Goal: Task Accomplishment & Management: Complete application form

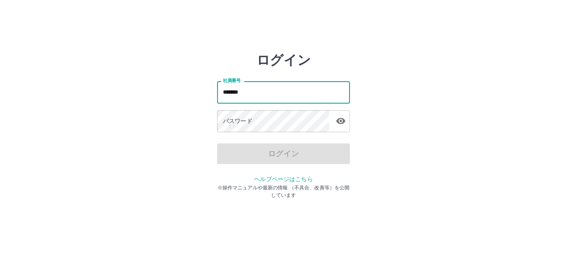
type input "*******"
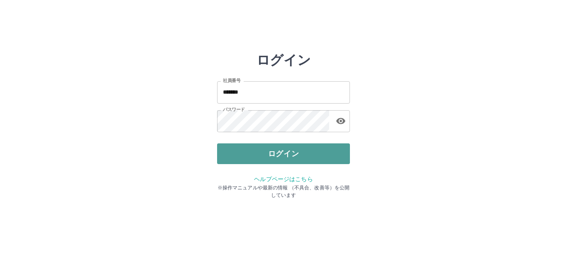
click at [264, 149] on button "ログイン" at bounding box center [283, 154] width 133 height 21
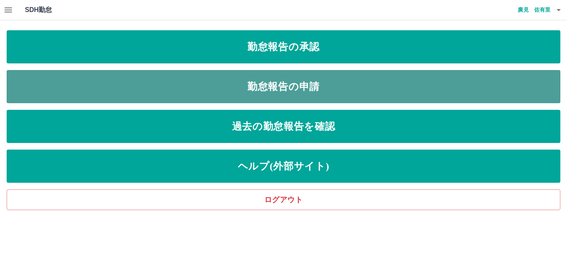
click at [266, 91] on link "勤怠報告の申請" at bounding box center [284, 86] width 554 height 33
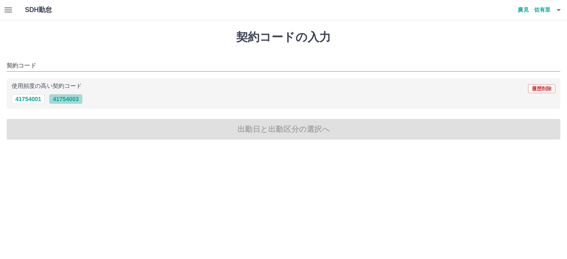
click at [75, 99] on button "41754003" at bounding box center [65, 99] width 33 height 10
type input "********"
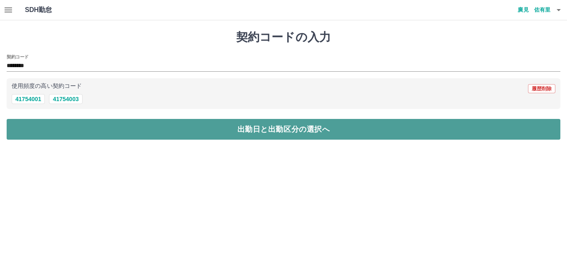
click at [92, 129] on button "出勤日と出勤区分の選択へ" at bounding box center [284, 129] width 554 height 21
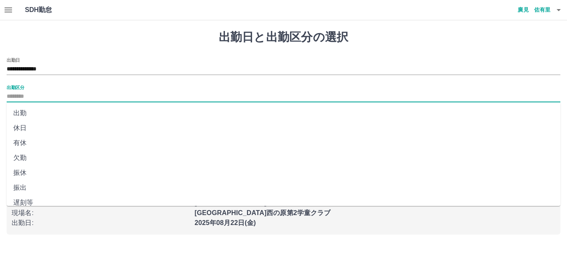
click at [49, 93] on input "出勤区分" at bounding box center [284, 97] width 554 height 10
click at [21, 111] on li "出勤" at bounding box center [284, 113] width 554 height 15
type input "**"
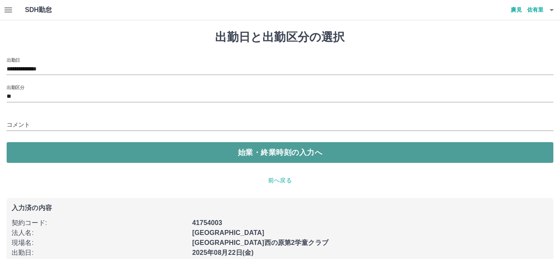
click at [63, 158] on button "始業・終業時刻の入力へ" at bounding box center [280, 152] width 547 height 21
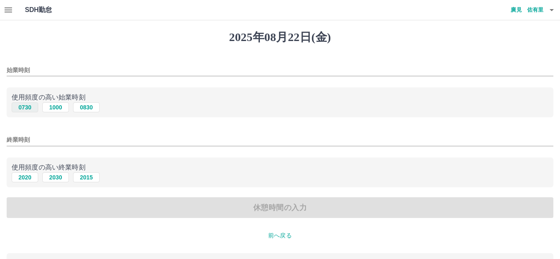
click at [27, 104] on button "0730" at bounding box center [25, 108] width 27 height 10
type input "****"
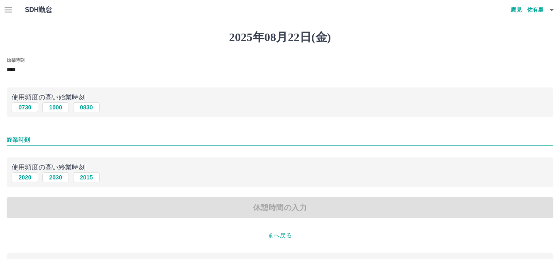
click at [39, 141] on input "終業時刻" at bounding box center [280, 140] width 547 height 12
type input "****"
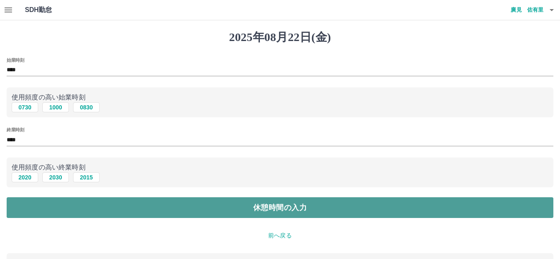
click at [85, 206] on button "休憩時間の入力" at bounding box center [280, 208] width 547 height 21
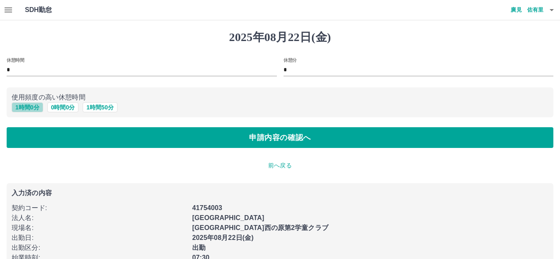
click at [27, 106] on button "1 時間 0 分" at bounding box center [28, 108] width 32 height 10
type input "*"
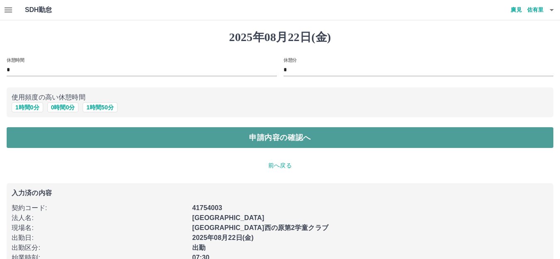
click at [45, 135] on button "申請内容の確認へ" at bounding box center [280, 137] width 547 height 21
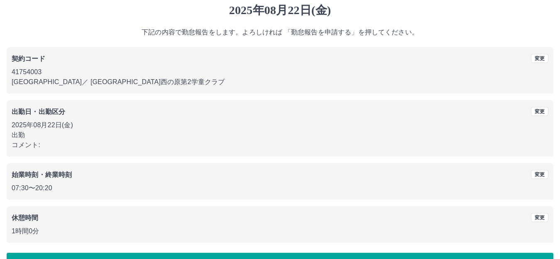
scroll to position [42, 0]
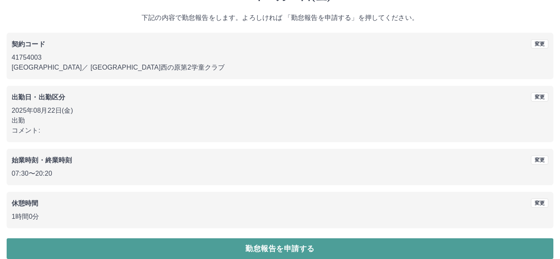
click at [242, 247] on button "勤怠報告を申請する" at bounding box center [280, 249] width 547 height 21
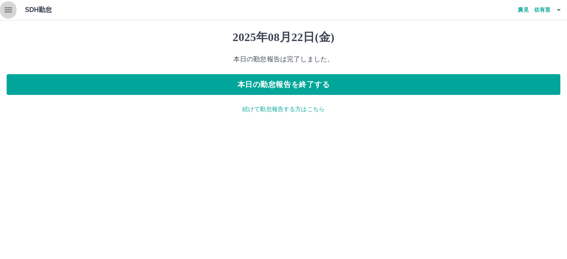
click at [5, 9] on icon "button" at bounding box center [8, 10] width 10 height 10
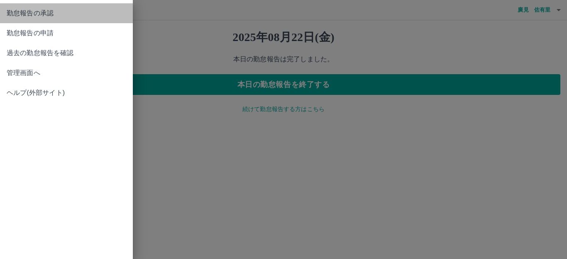
click at [18, 16] on span "勤怠報告の承認" at bounding box center [67, 13] width 120 height 10
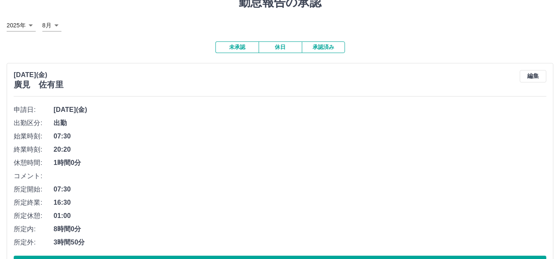
scroll to position [83, 0]
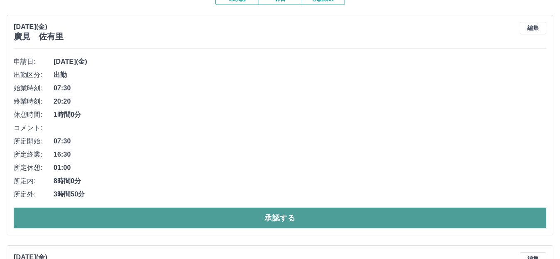
click at [164, 214] on button "承認する" at bounding box center [280, 218] width 532 height 21
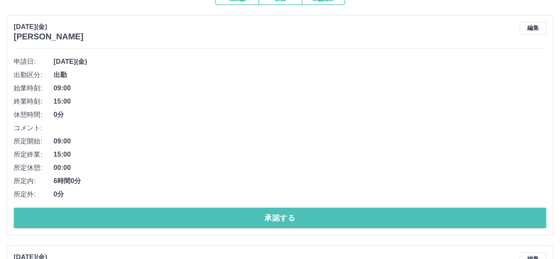
click at [164, 214] on button "承認する" at bounding box center [280, 218] width 532 height 21
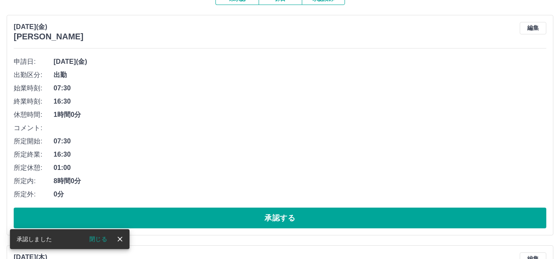
click at [164, 214] on button "承認する" at bounding box center [280, 218] width 532 height 21
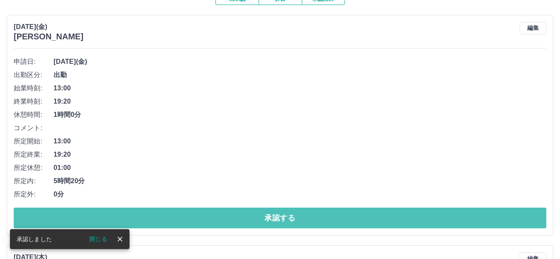
click at [164, 214] on button "承認する" at bounding box center [280, 218] width 532 height 21
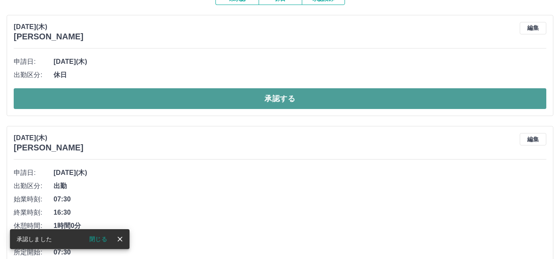
click at [182, 98] on button "承認する" at bounding box center [280, 98] width 532 height 21
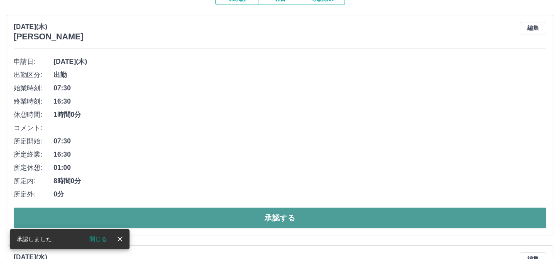
click at [190, 216] on button "承認する" at bounding box center [280, 218] width 532 height 21
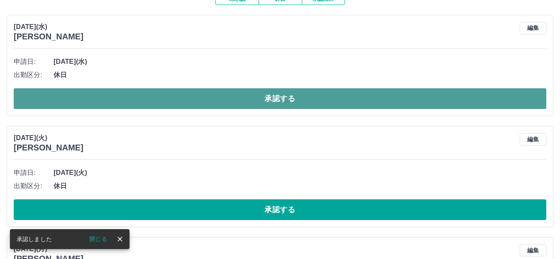
click at [219, 103] on button "承認する" at bounding box center [280, 98] width 532 height 21
click at [215, 102] on button "承認する" at bounding box center [280, 98] width 532 height 21
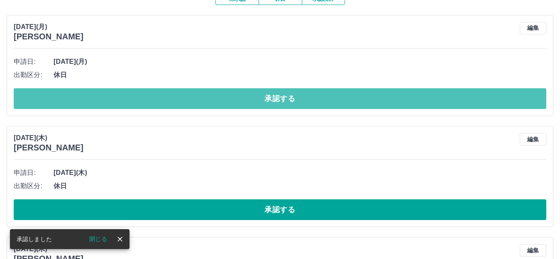
click at [215, 102] on button "承認する" at bounding box center [280, 98] width 532 height 21
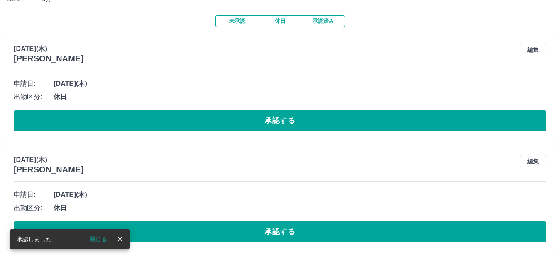
scroll to position [62, 0]
click at [215, 102] on span "休日" at bounding box center [300, 97] width 493 height 10
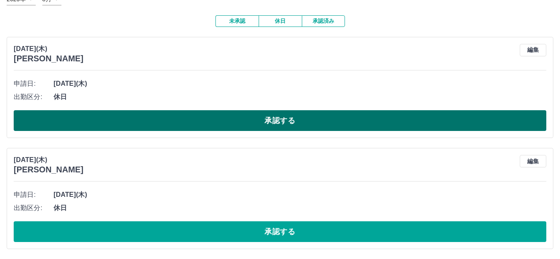
click at [217, 115] on button "承認する" at bounding box center [280, 120] width 532 height 21
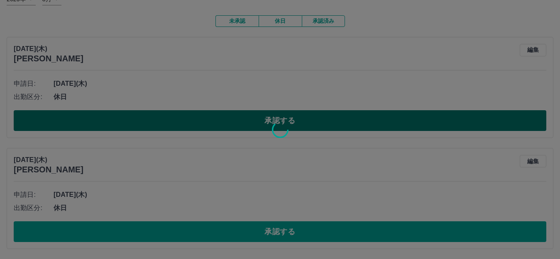
scroll to position [0, 0]
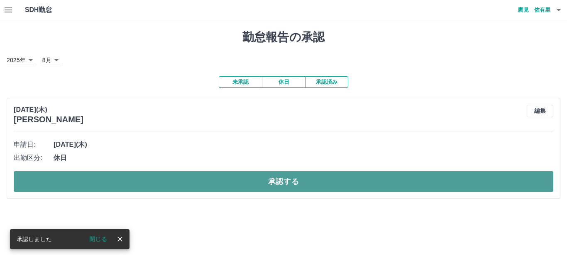
click at [194, 182] on button "承認する" at bounding box center [284, 181] width 540 height 21
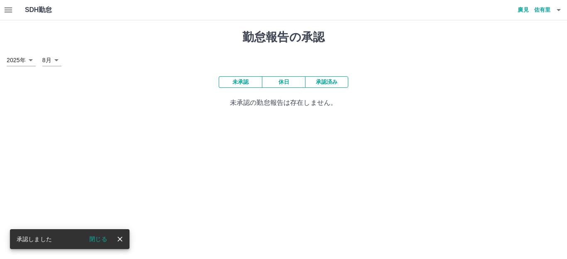
click at [333, 81] on button "承認済み" at bounding box center [326, 82] width 43 height 12
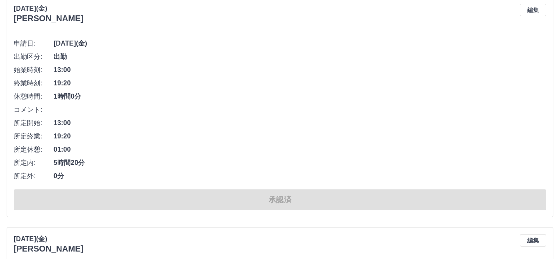
scroll to position [291, 0]
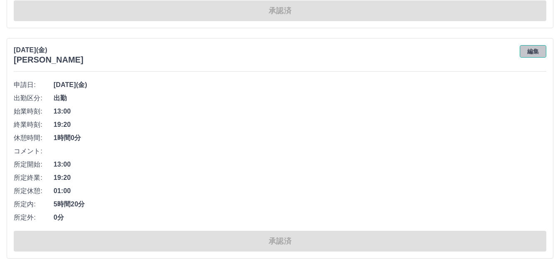
click at [531, 49] on button "編集" at bounding box center [533, 51] width 27 height 12
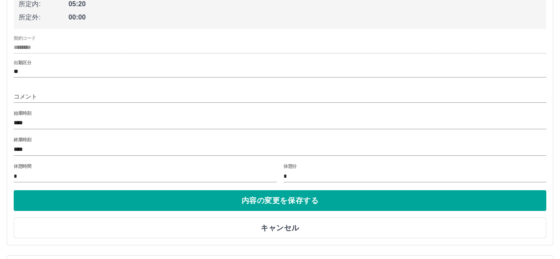
scroll to position [415, 0]
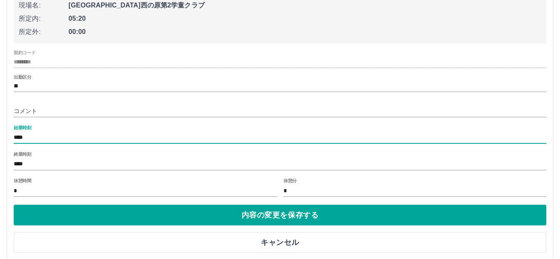
click at [35, 136] on input "****" at bounding box center [280, 138] width 532 height 12
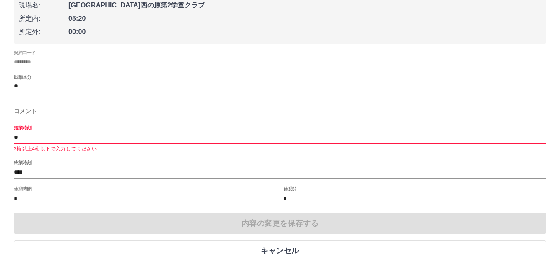
type input "*"
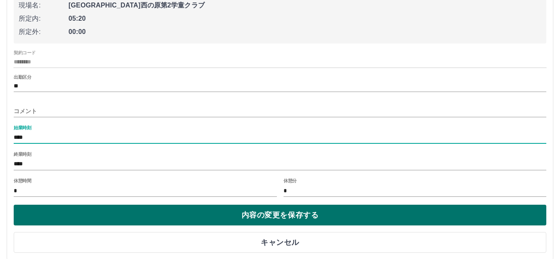
type input "****"
click at [85, 209] on button "内容の変更を保存する" at bounding box center [280, 215] width 532 height 21
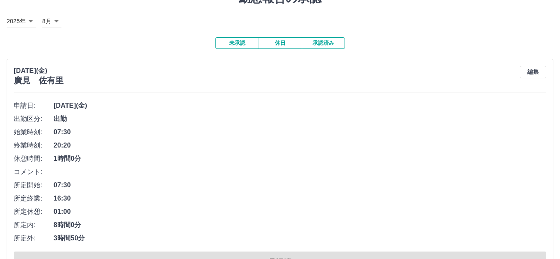
scroll to position [0, 0]
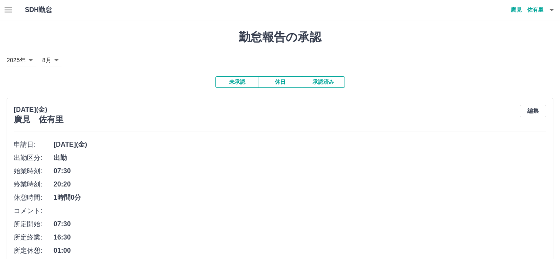
click at [240, 81] on button "未承認" at bounding box center [236, 82] width 43 height 12
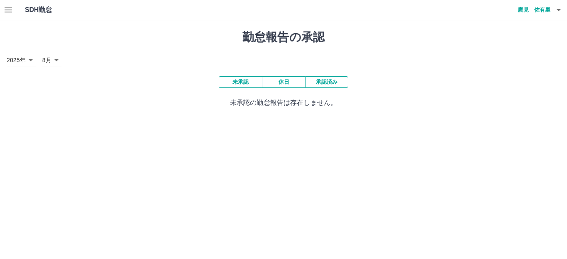
click at [241, 81] on button "未承認" at bounding box center [240, 82] width 43 height 12
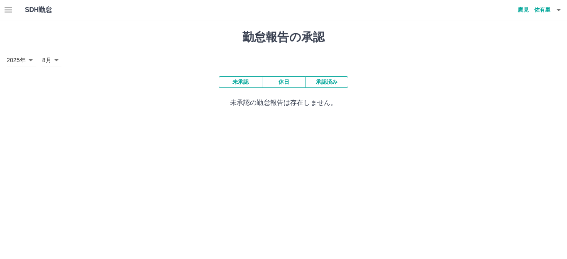
click at [330, 83] on button "承認済み" at bounding box center [326, 82] width 43 height 12
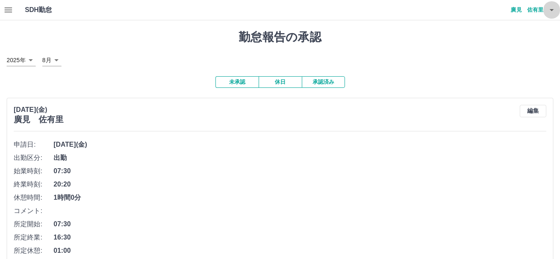
click at [551, 8] on icon "button" at bounding box center [552, 10] width 10 height 10
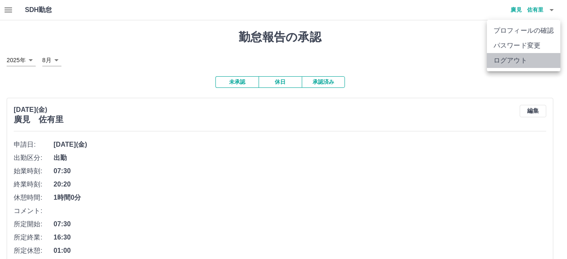
click at [503, 59] on li "ログアウト" at bounding box center [523, 60] width 73 height 15
